Goal: Task Accomplishment & Management: Manage account settings

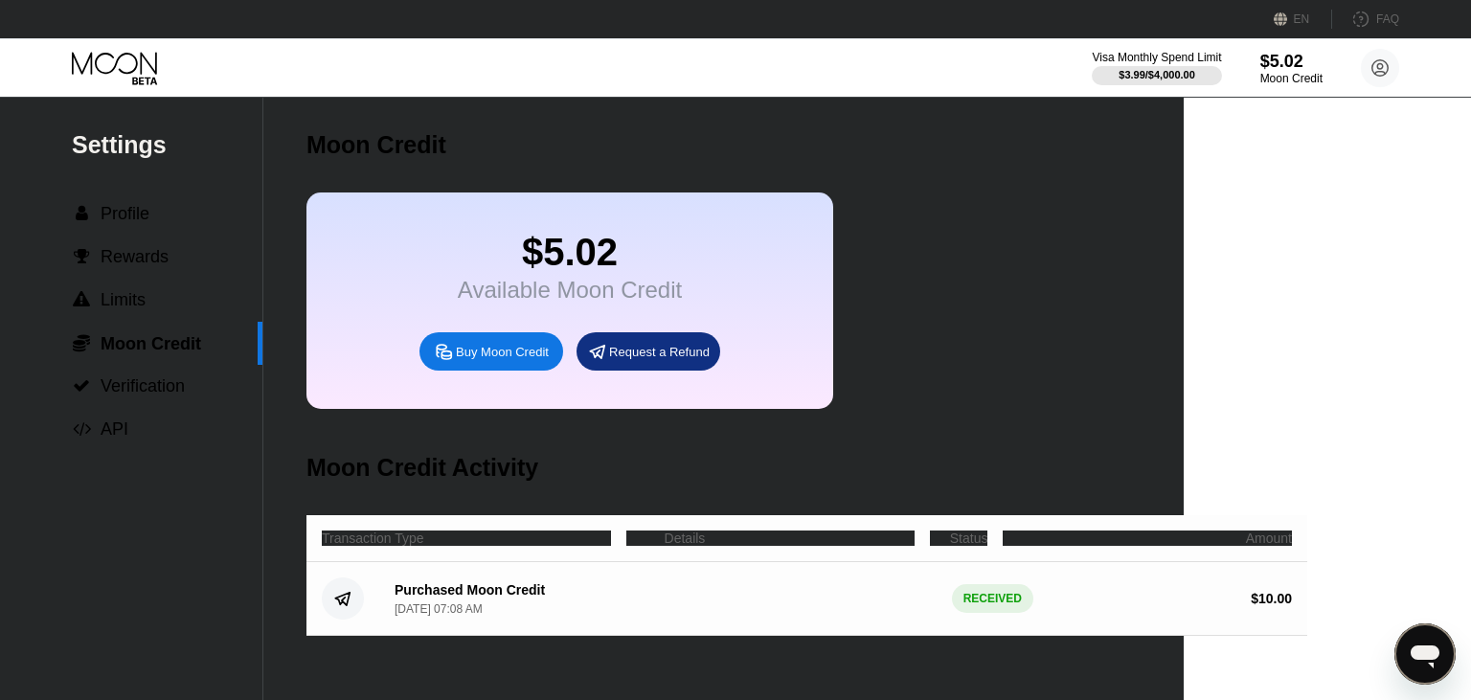
click at [606, 248] on div "$5.02" at bounding box center [570, 252] width 224 height 43
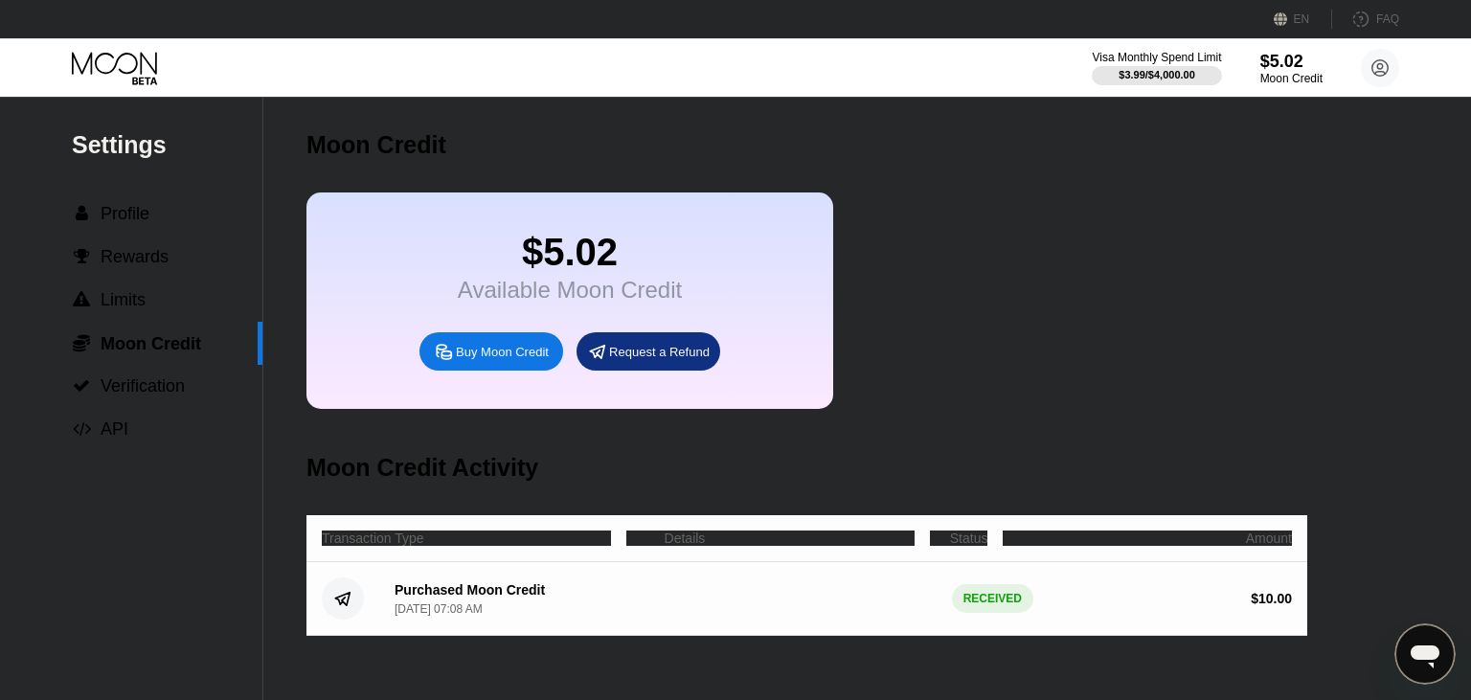
click at [675, 274] on div "$5.02" at bounding box center [570, 252] width 224 height 43
click at [557, 303] on div "Available Moon Credit" at bounding box center [570, 290] width 224 height 27
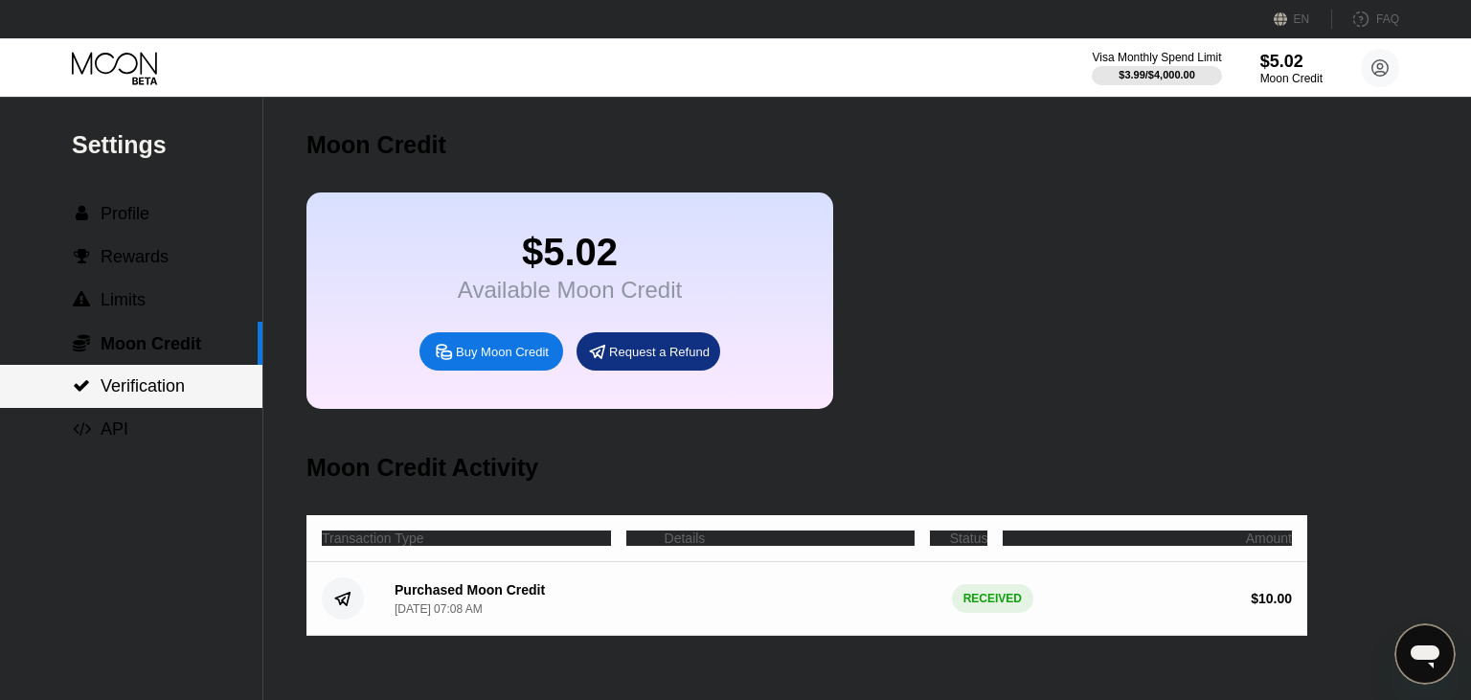
click at [183, 395] on span "Verification" at bounding box center [143, 385] width 84 height 19
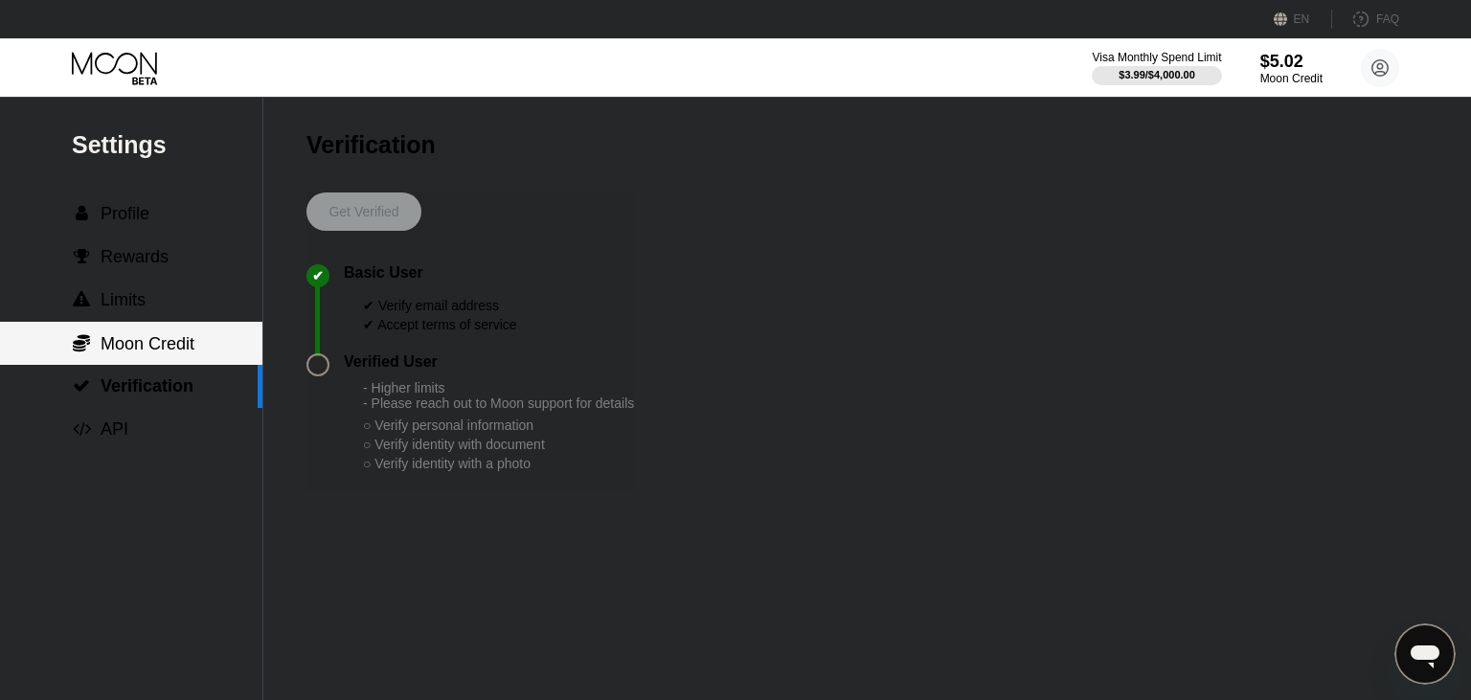
click at [179, 353] on span "Moon Credit" at bounding box center [148, 343] width 94 height 19
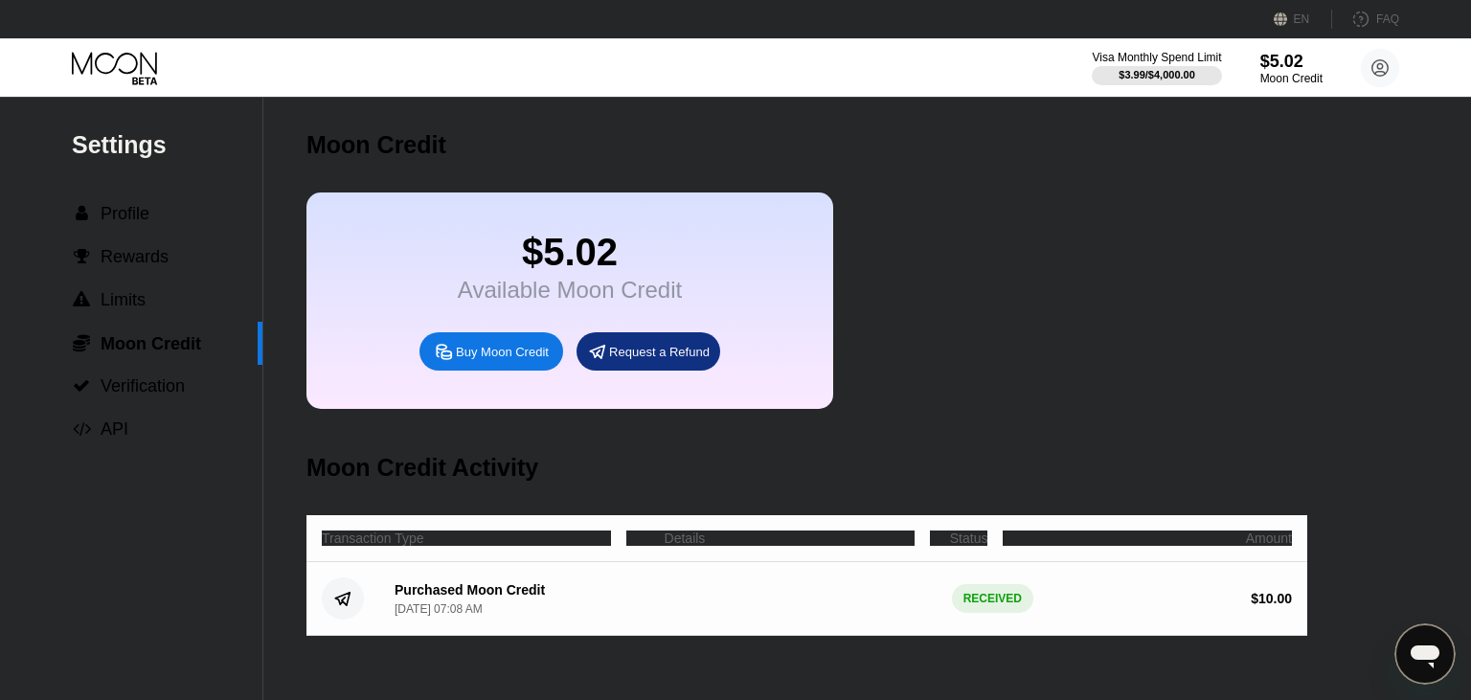
click at [615, 371] on div "Request a Refund" at bounding box center [648, 351] width 144 height 38
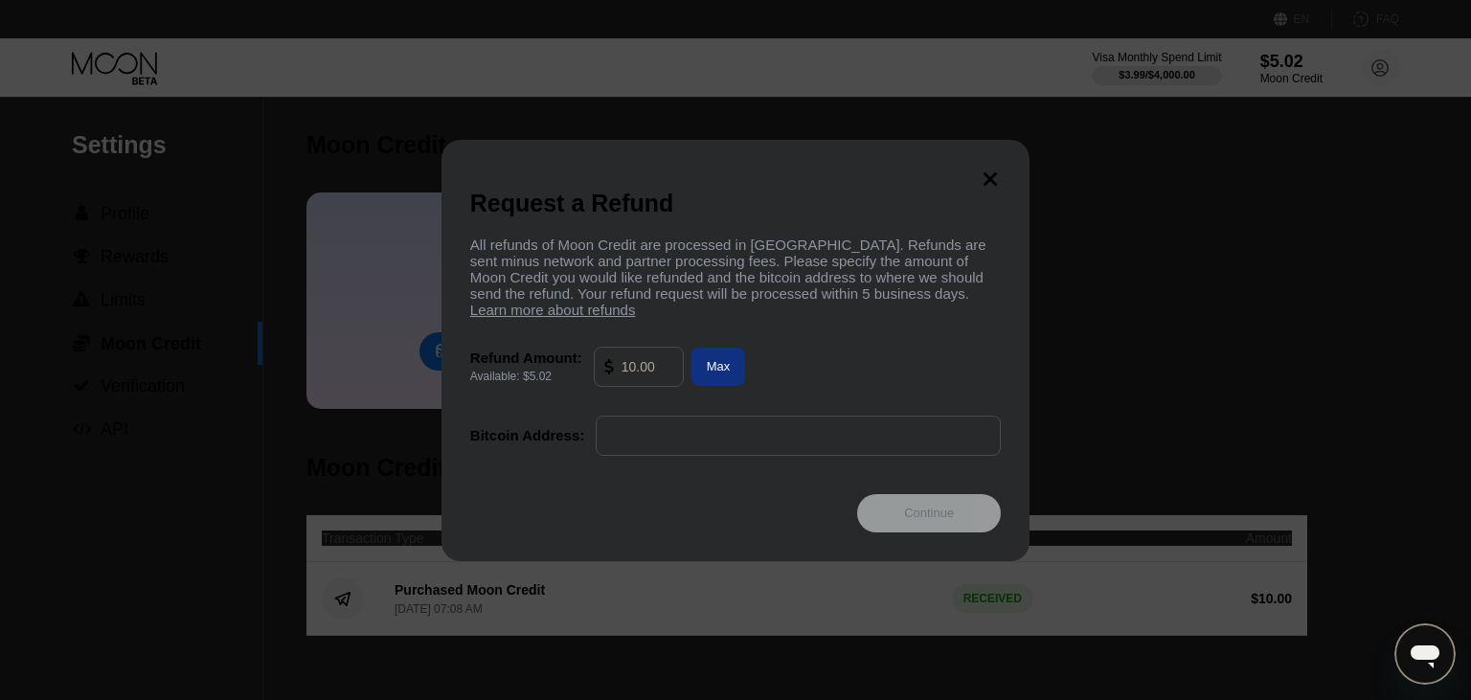
click at [912, 101] on div at bounding box center [735, 350] width 1471 height 700
click at [990, 168] on icon at bounding box center [989, 178] width 21 height 21
